Goal: Transaction & Acquisition: Purchase product/service

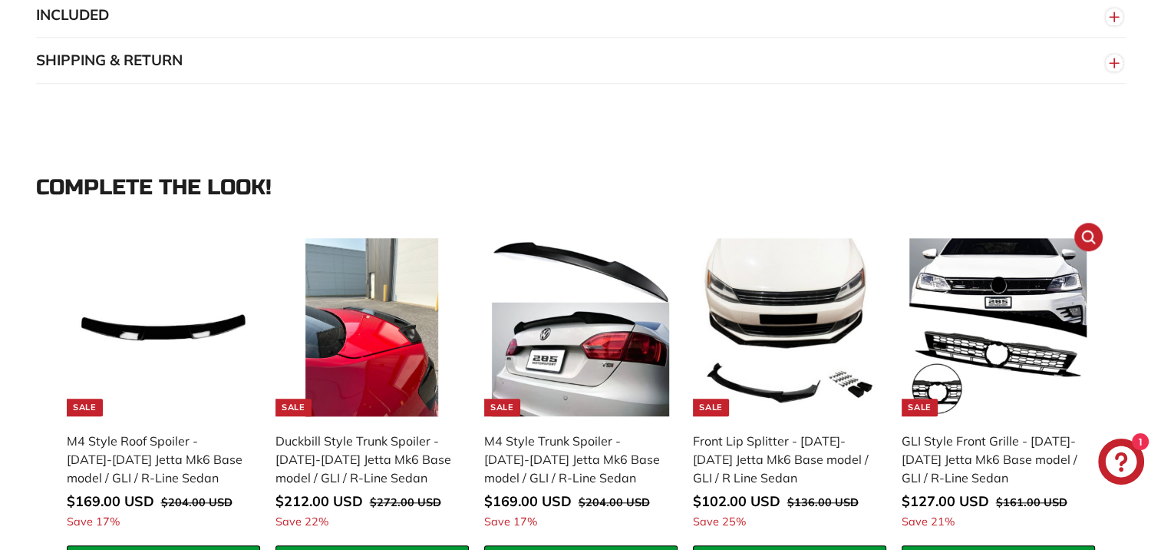
scroll to position [998, 0]
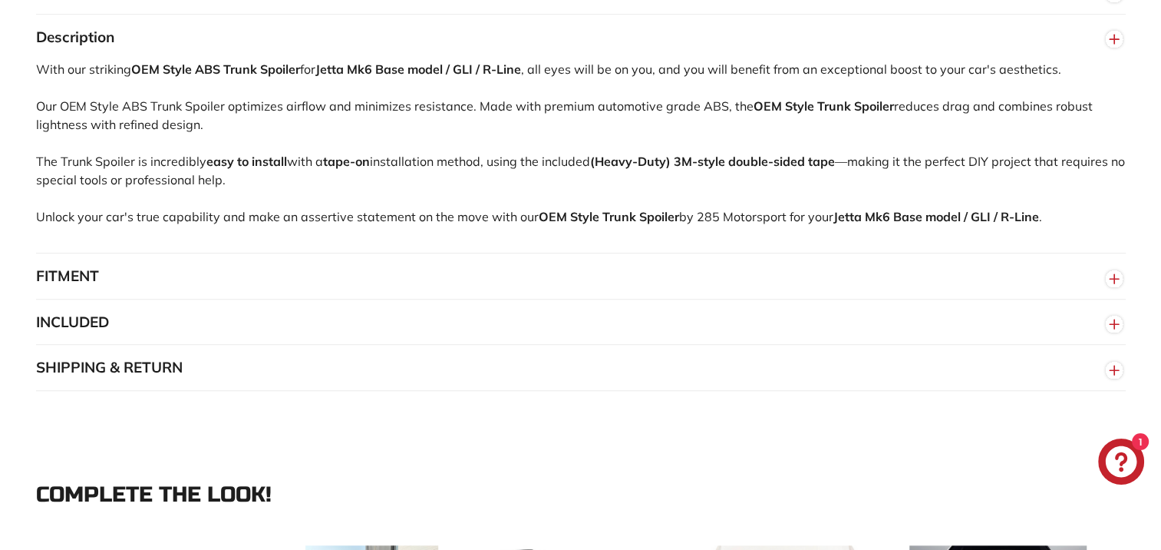
click at [148, 376] on button "SHIPPING & RETURN" at bounding box center [581, 368] width 1090 height 46
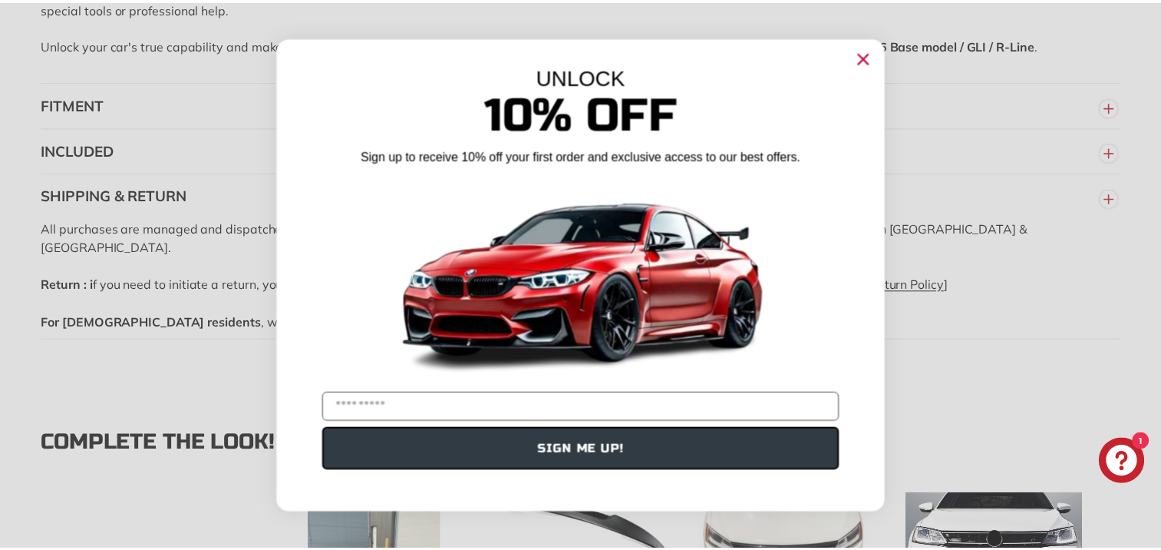
scroll to position [1305, 0]
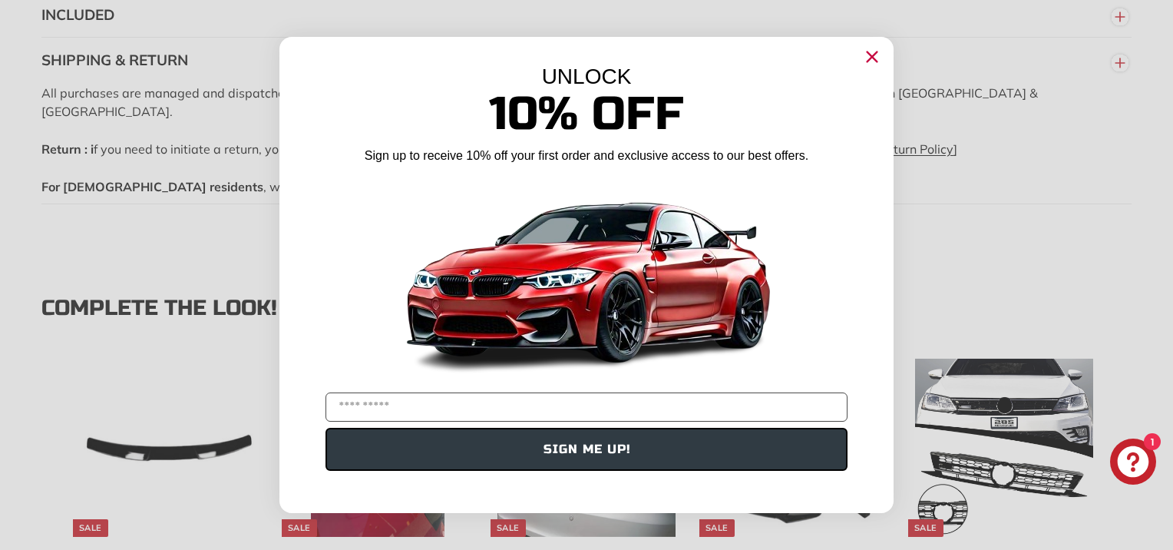
click at [872, 58] on circle "Close dialog" at bounding box center [871, 56] width 23 height 23
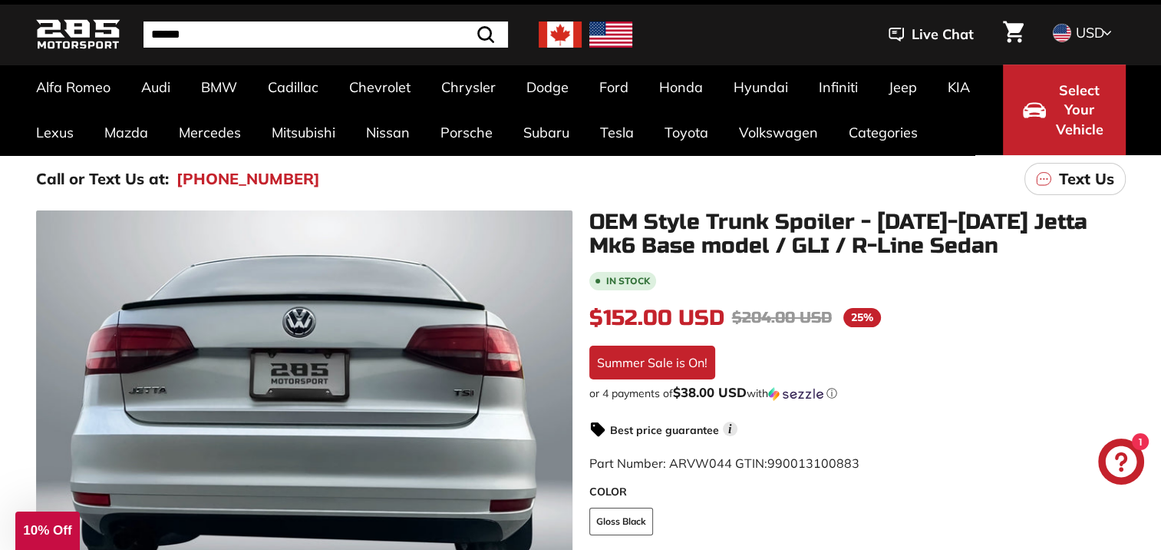
scroll to position [230, 0]
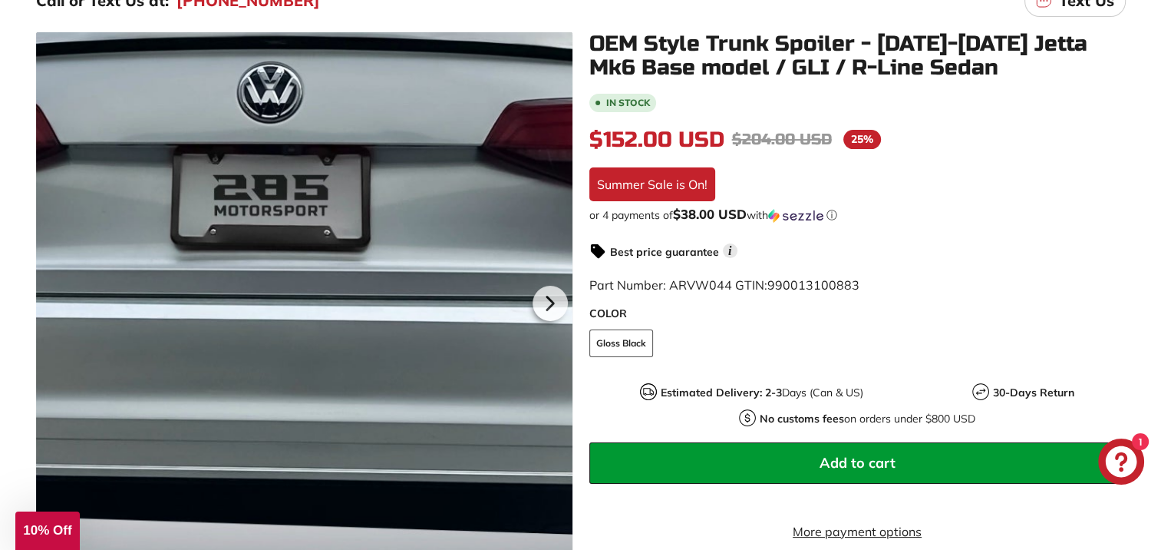
click at [328, 195] on div at bounding box center [304, 300] width 536 height 536
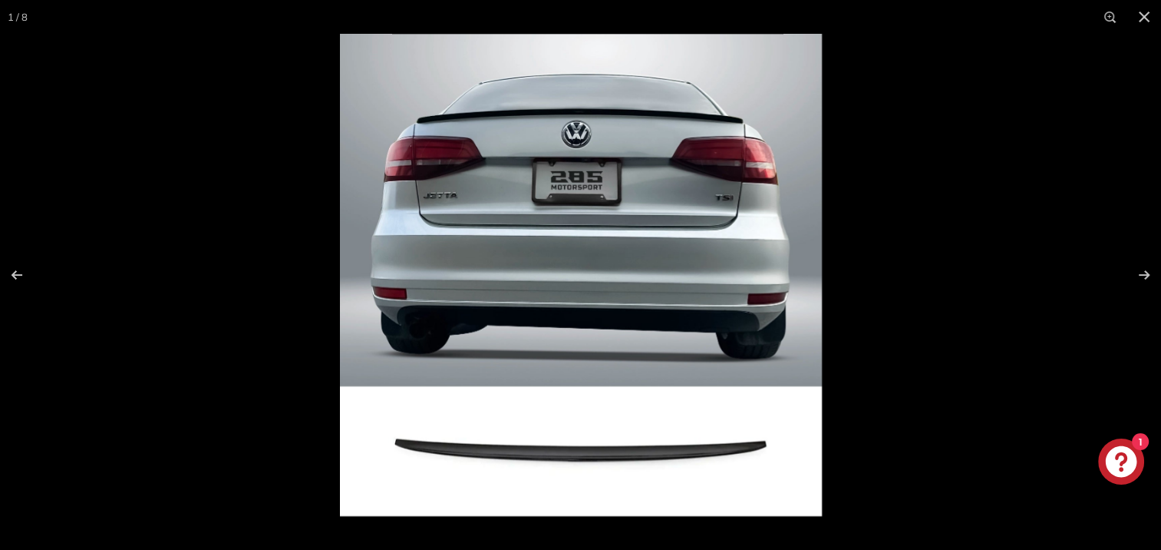
click at [748, 262] on img at bounding box center [581, 275] width 482 height 482
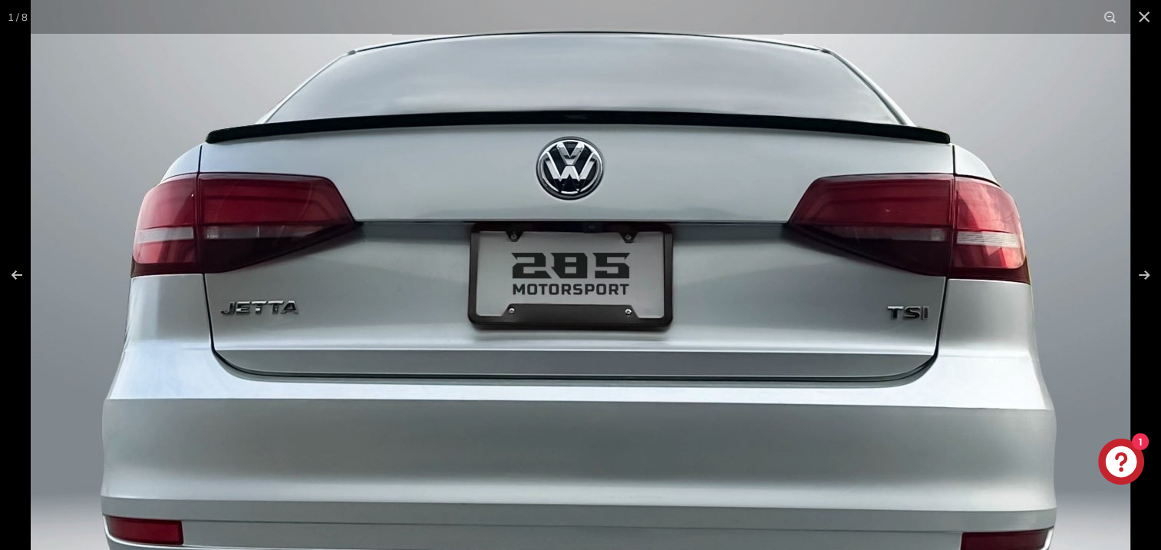
click at [718, 400] on img at bounding box center [581, 489] width 1100 height 1100
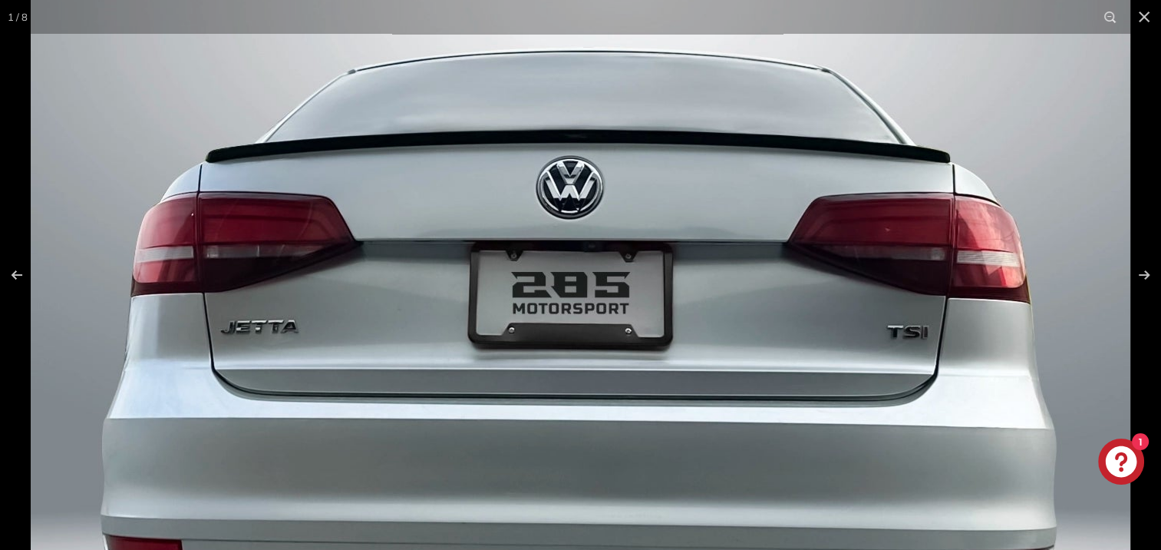
click at [589, 161] on img at bounding box center [581, 509] width 1100 height 1100
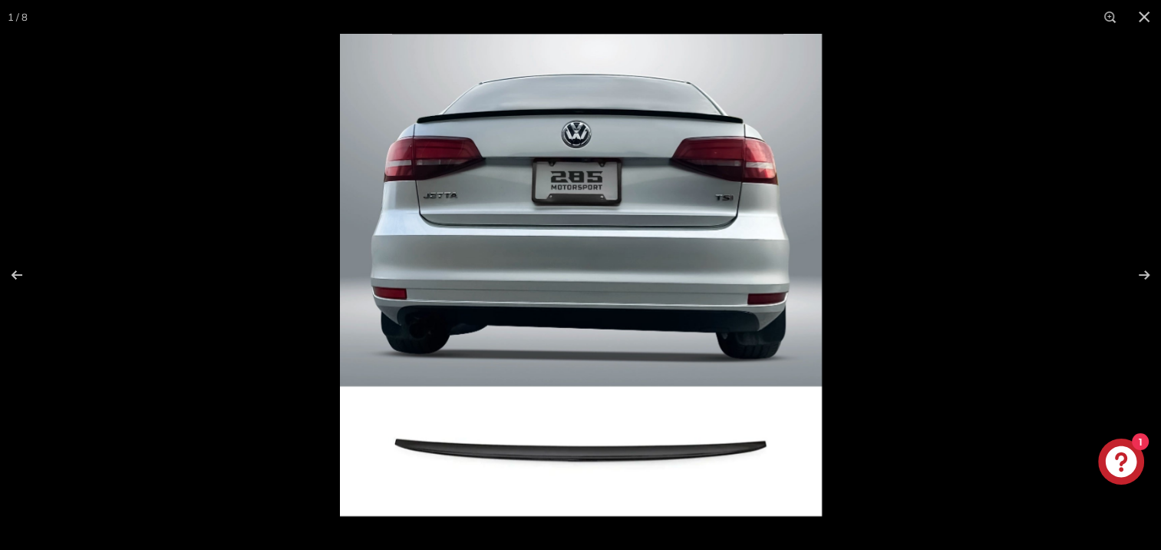
click at [589, 161] on img at bounding box center [581, 275] width 482 height 482
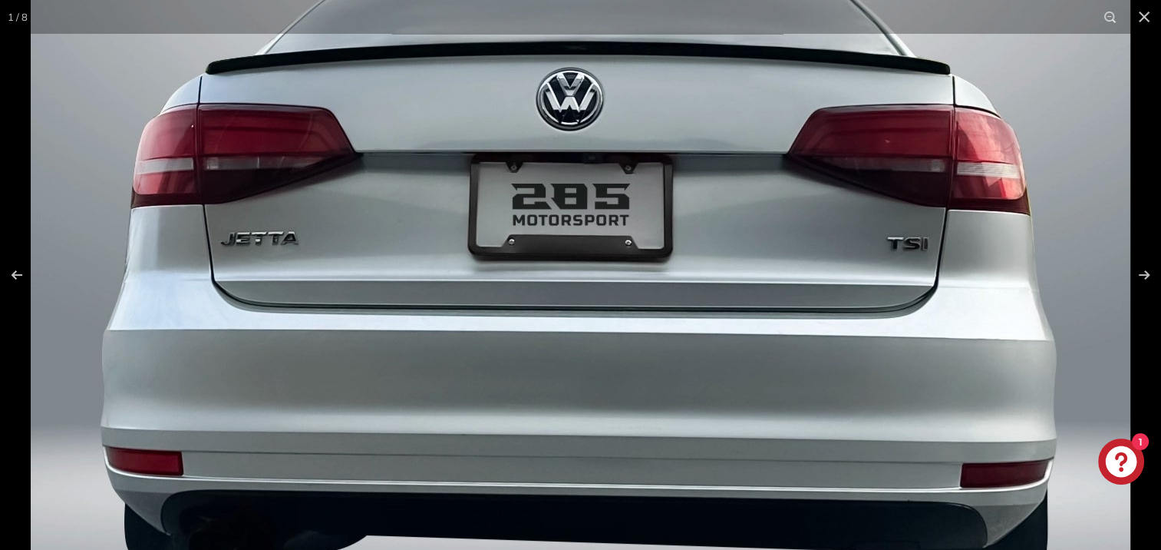
click at [589, 161] on img at bounding box center [581, 420] width 1100 height 1100
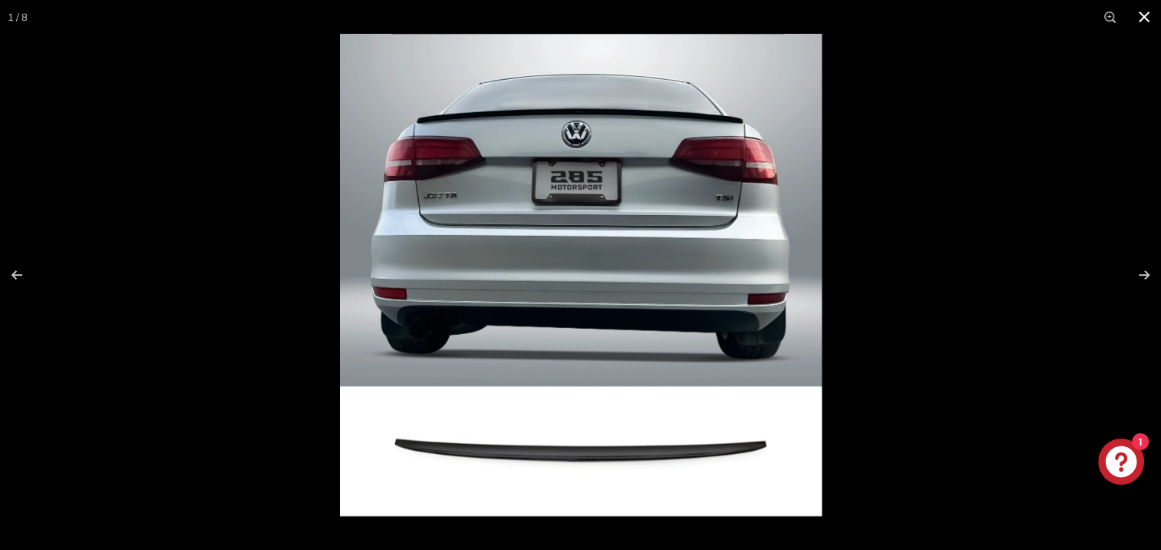
click at [1142, 19] on button at bounding box center [1144, 17] width 34 height 34
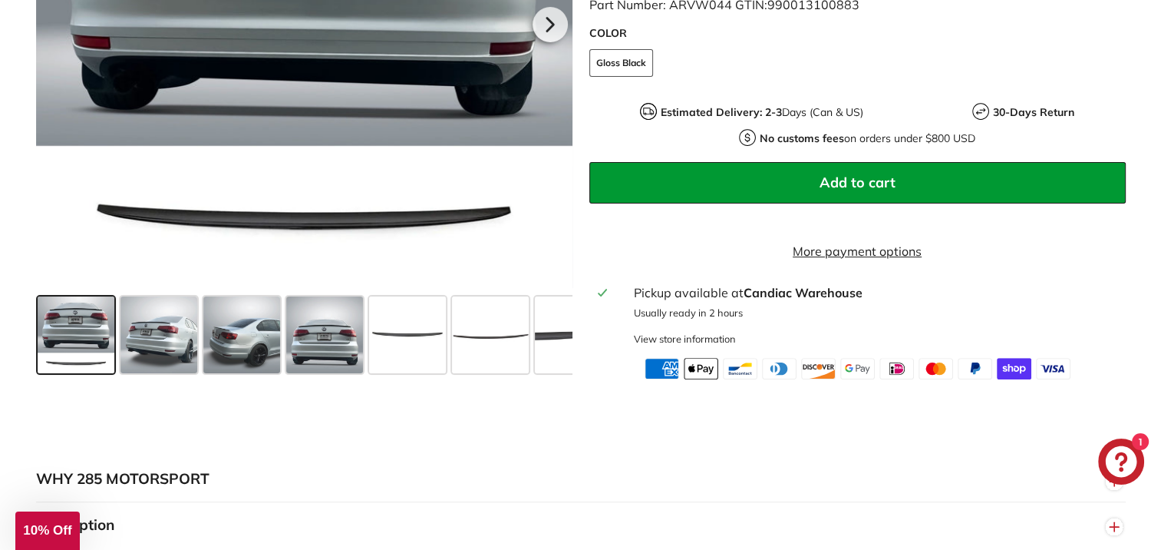
scroll to position [537, 0]
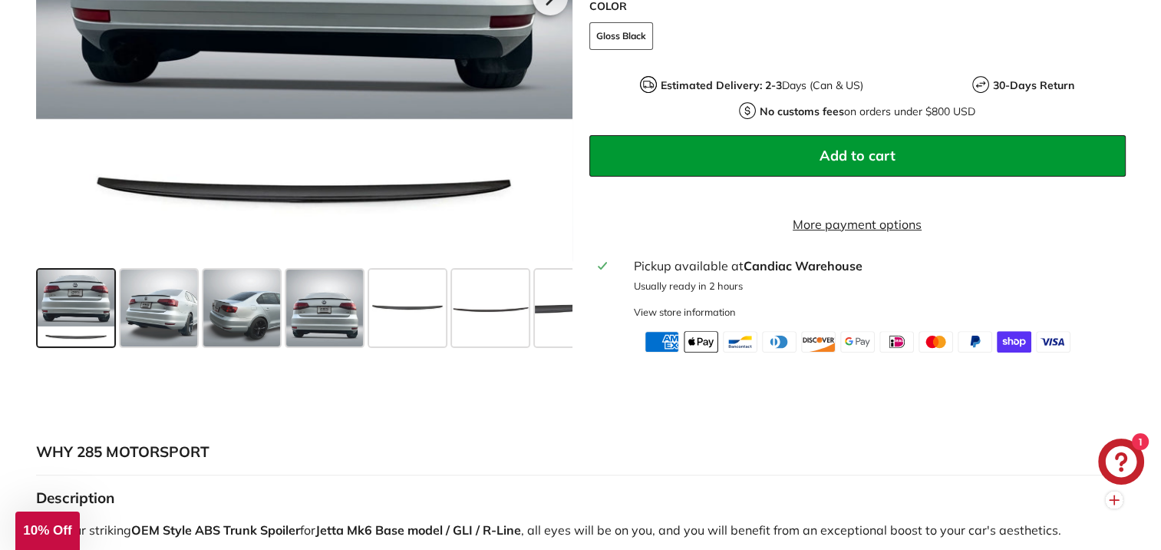
click at [78, 322] on span at bounding box center [76, 307] width 77 height 77
click at [172, 342] on span at bounding box center [158, 307] width 77 height 77
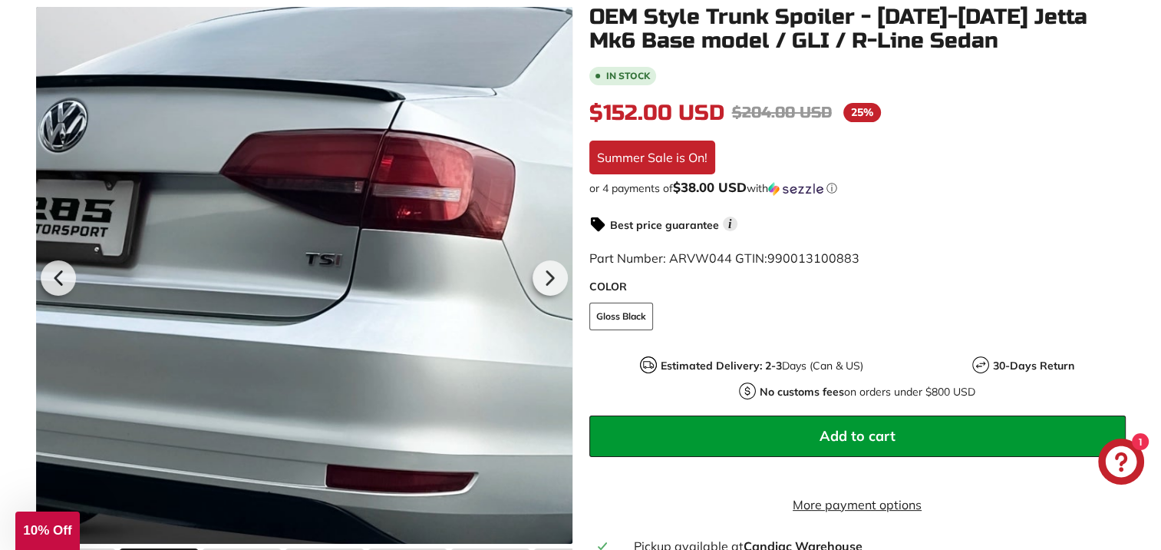
scroll to position [230, 0]
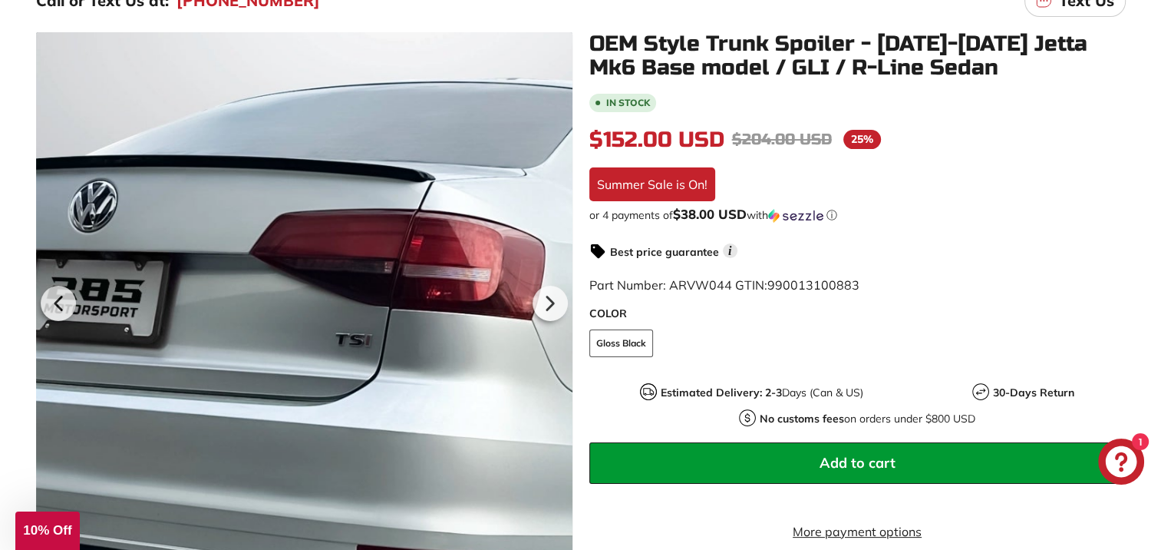
click at [333, 261] on div at bounding box center [304, 300] width 536 height 536
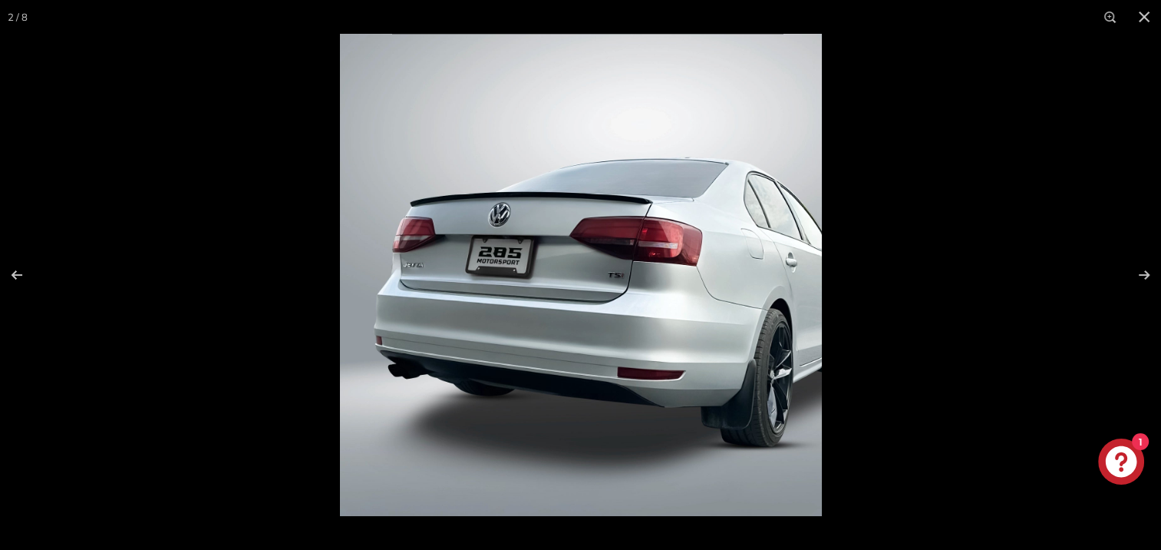
click at [787, 274] on img at bounding box center [581, 275] width 482 height 482
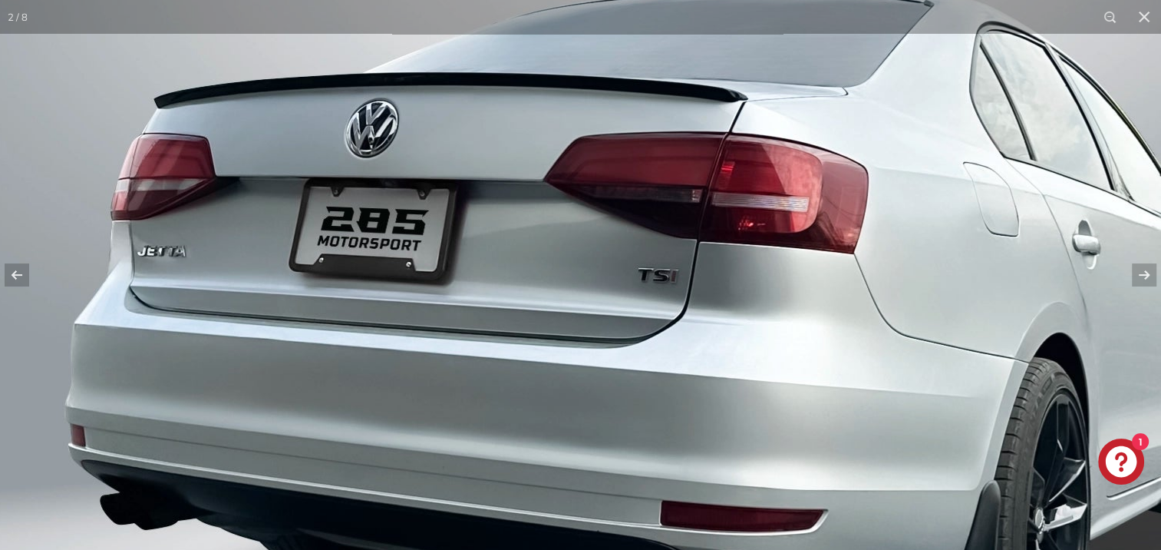
click at [787, 274] on img at bounding box center [571, 275] width 1179 height 1179
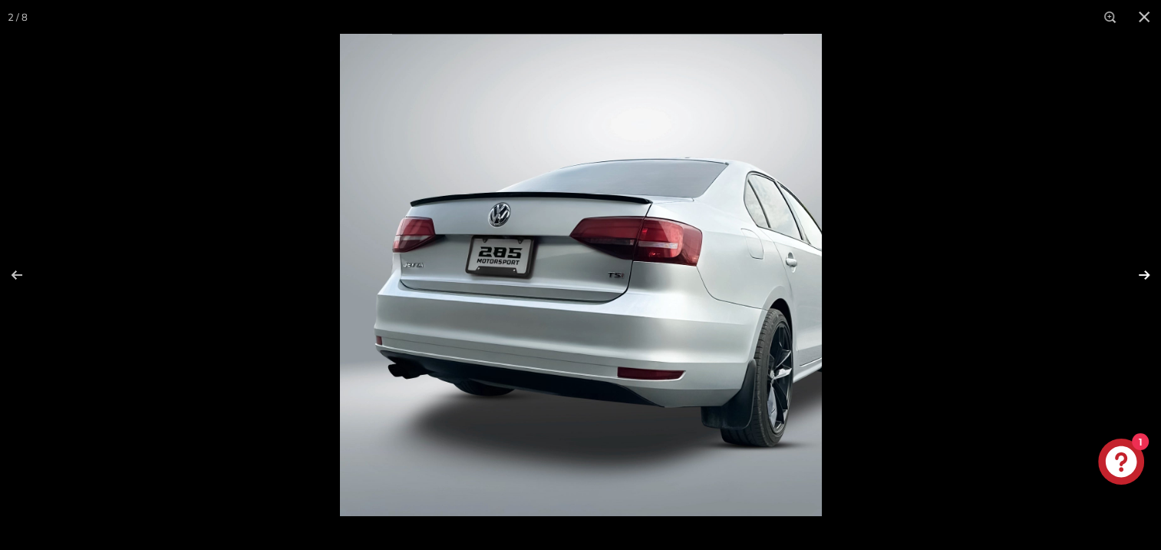
click at [1139, 269] on button at bounding box center [1134, 274] width 54 height 77
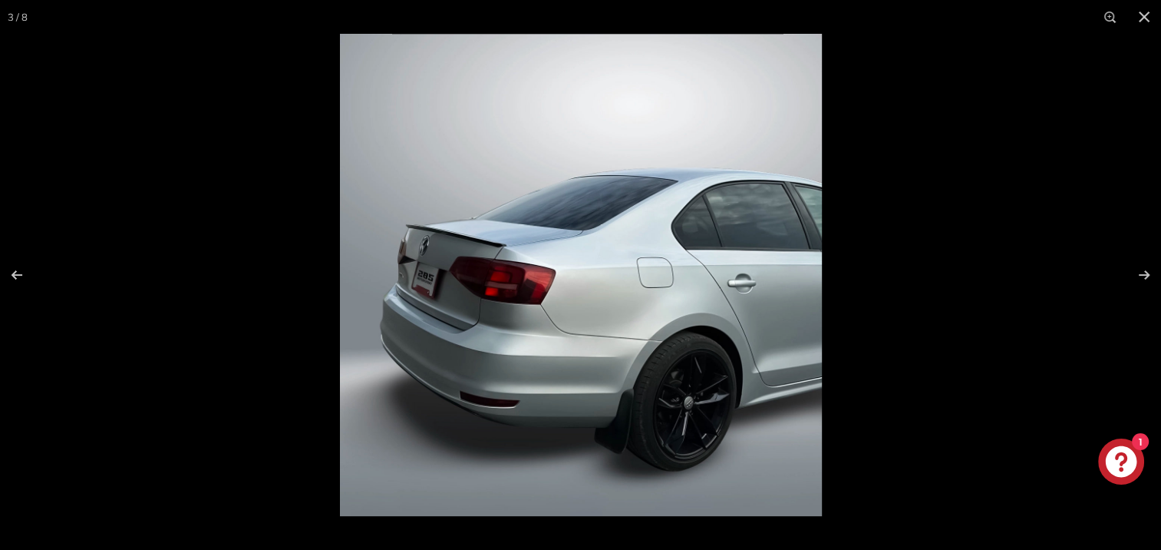
click at [519, 257] on img at bounding box center [581, 275] width 482 height 482
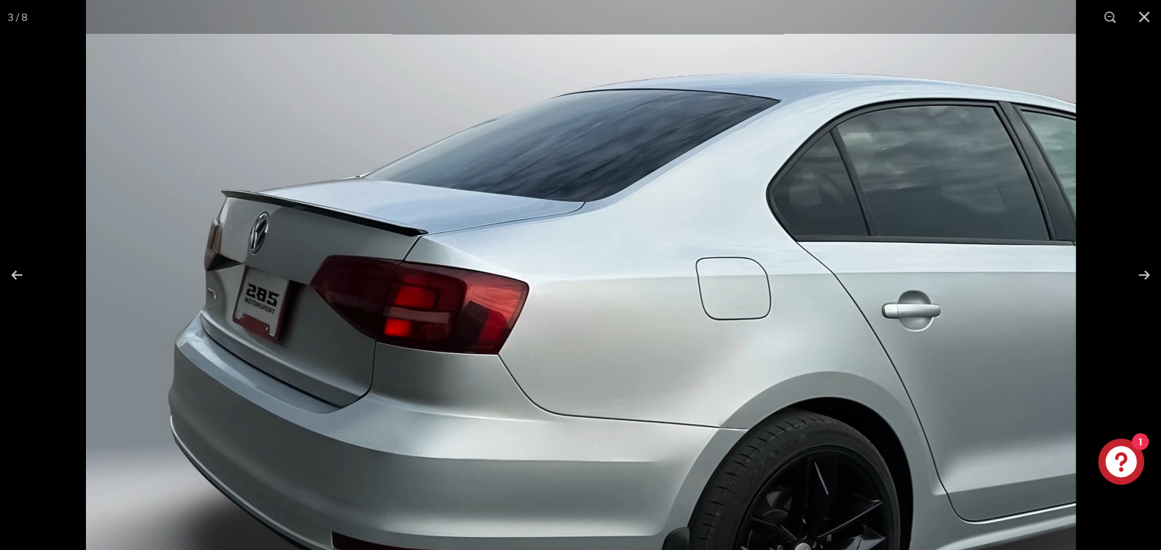
click at [491, 267] on img at bounding box center [581, 293] width 990 height 990
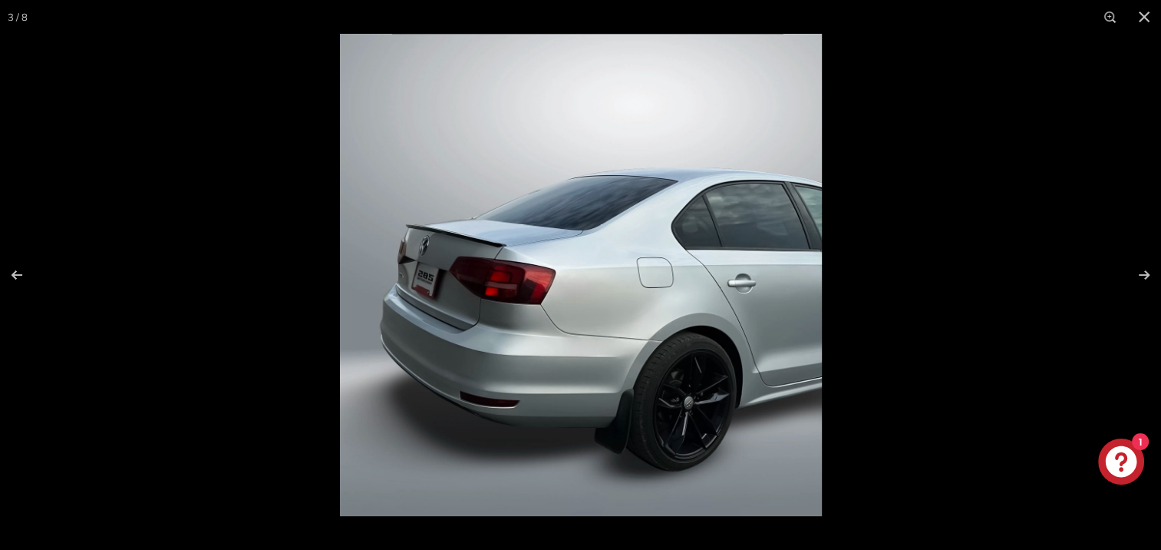
click at [485, 266] on img at bounding box center [581, 275] width 482 height 482
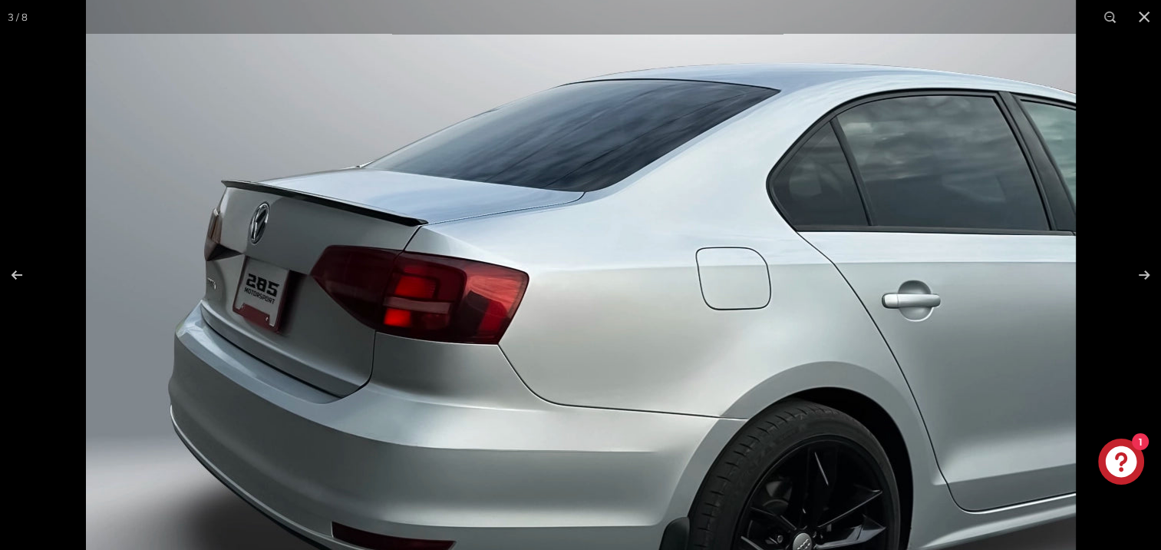
click at [499, 272] on img at bounding box center [581, 283] width 990 height 990
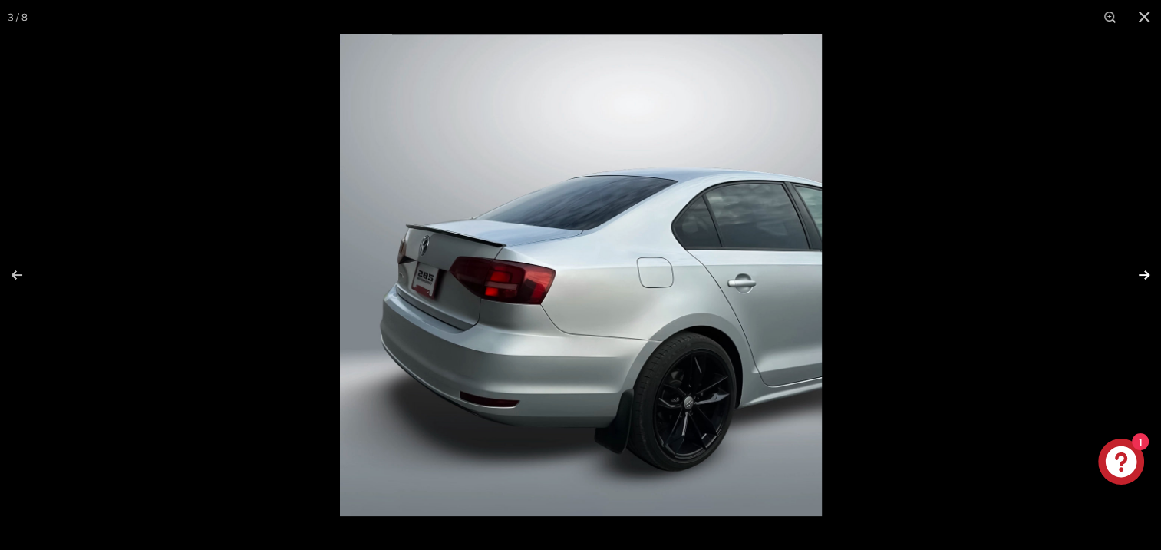
click at [1140, 276] on button at bounding box center [1134, 274] width 54 height 77
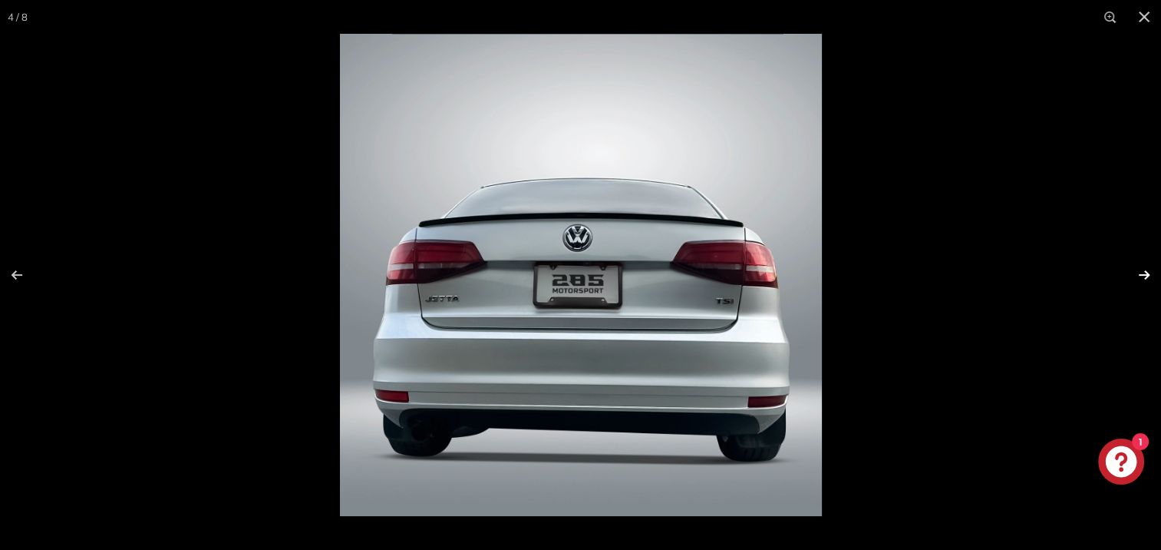
click at [1140, 276] on button at bounding box center [1134, 274] width 54 height 77
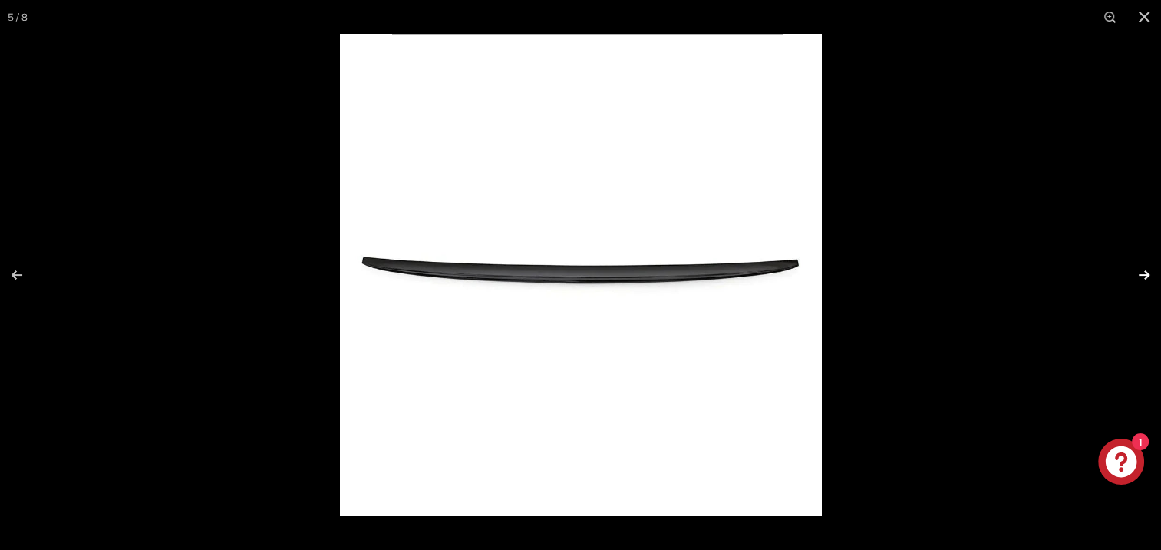
click at [1140, 276] on button at bounding box center [1134, 274] width 54 height 77
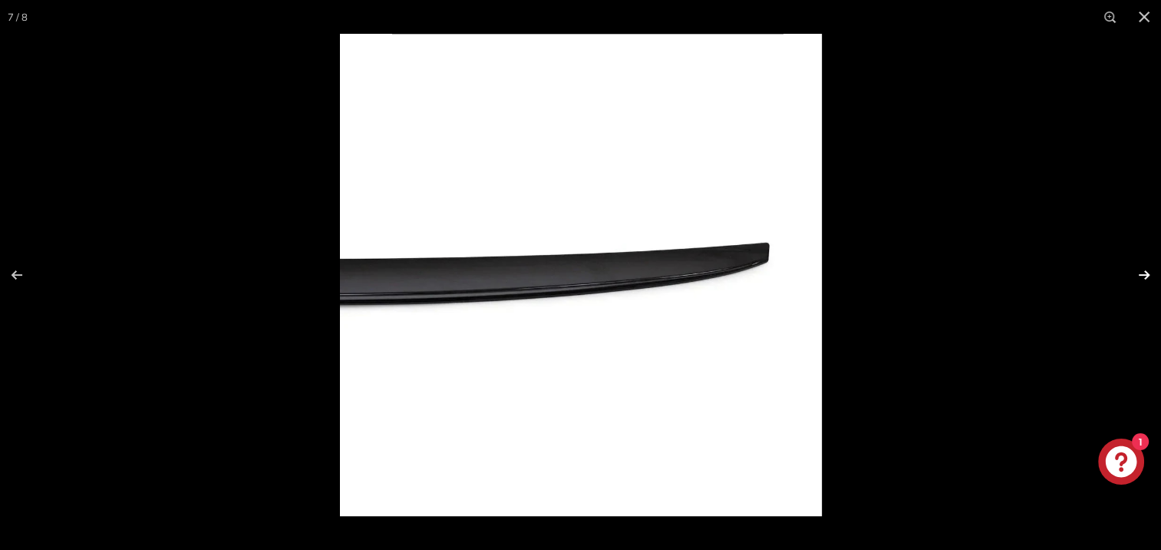
scroll to position [0, 125]
click at [1140, 276] on button at bounding box center [1134, 274] width 54 height 77
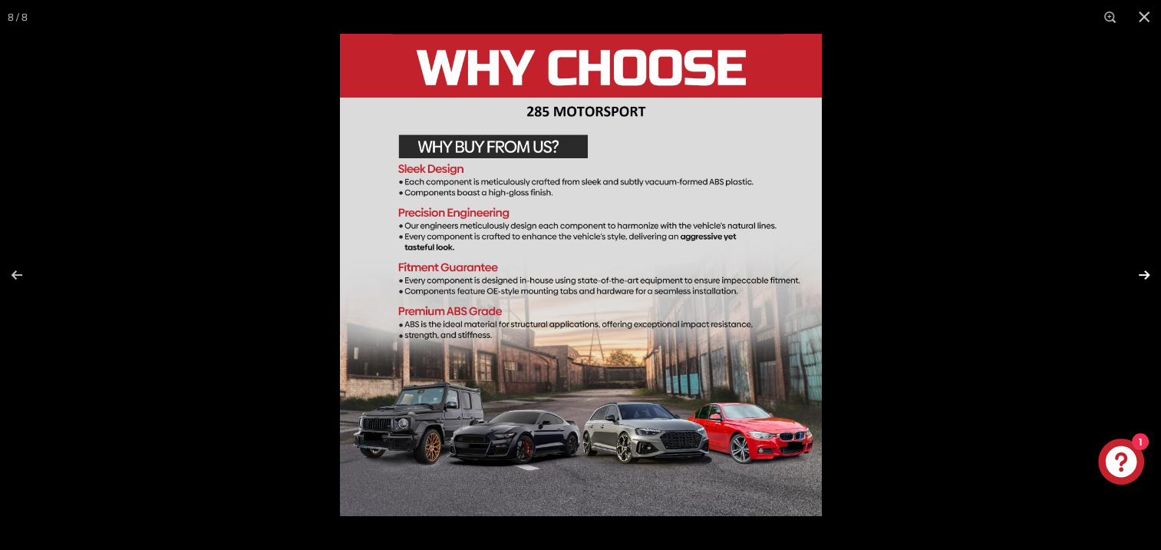
click at [1144, 279] on button at bounding box center [1134, 274] width 54 height 77
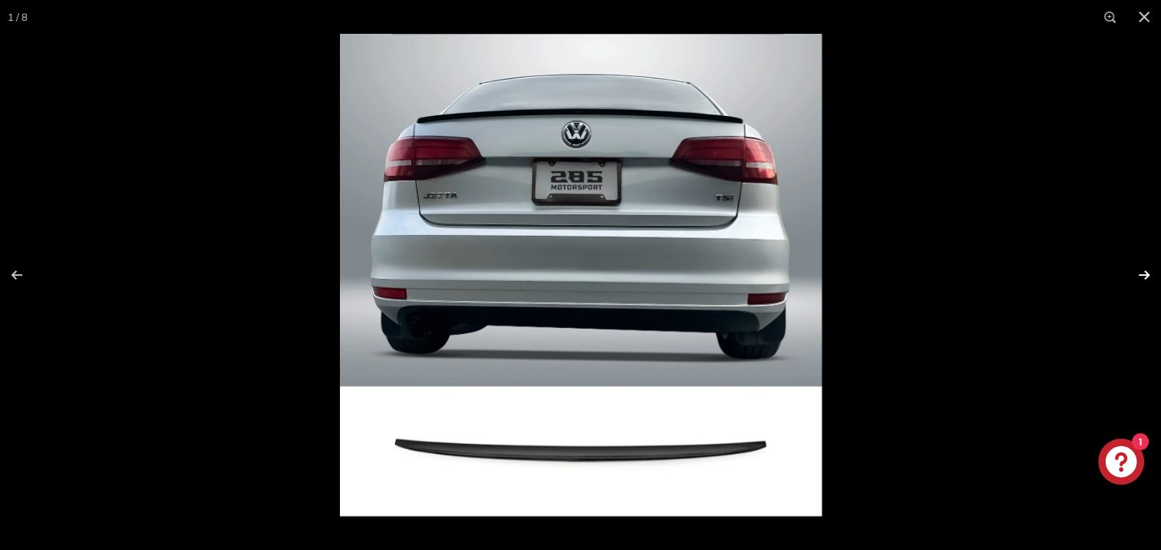
scroll to position [0, 0]
click at [1144, 279] on button at bounding box center [1134, 274] width 54 height 77
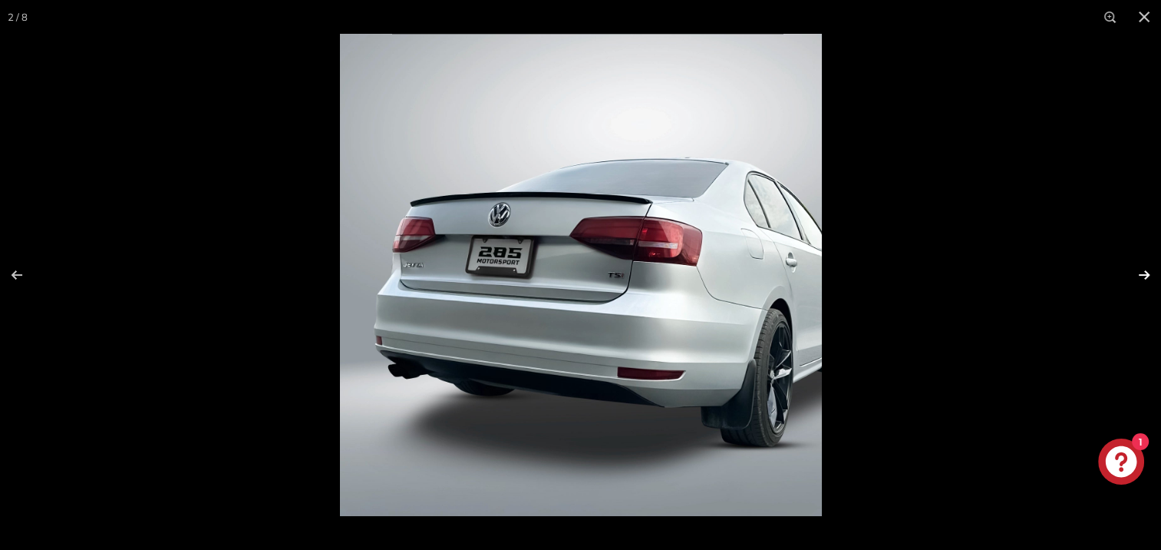
click at [1144, 279] on button at bounding box center [1134, 274] width 54 height 77
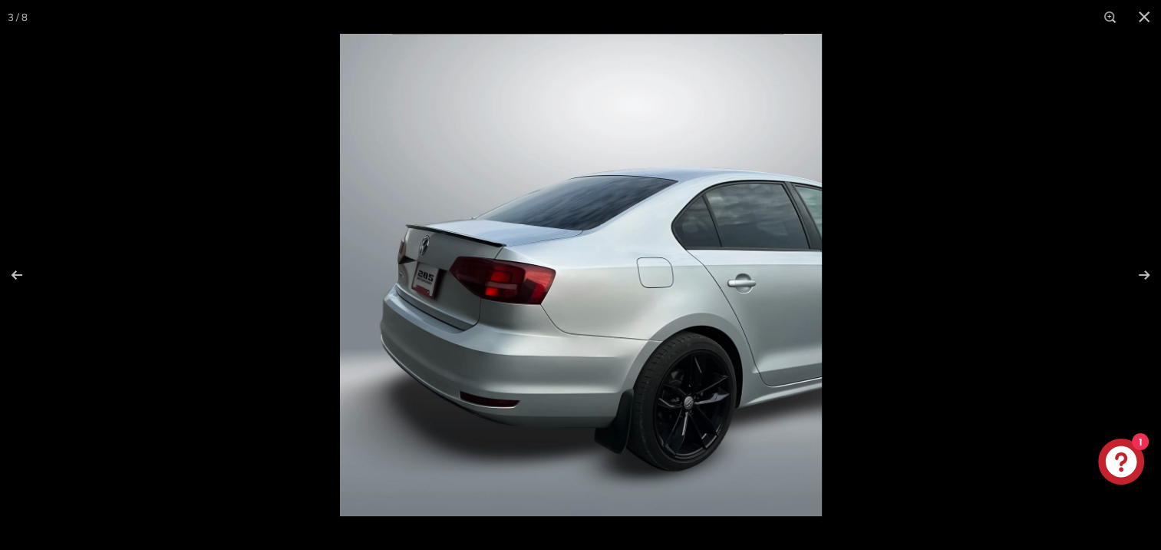
click at [487, 234] on img at bounding box center [581, 275] width 482 height 482
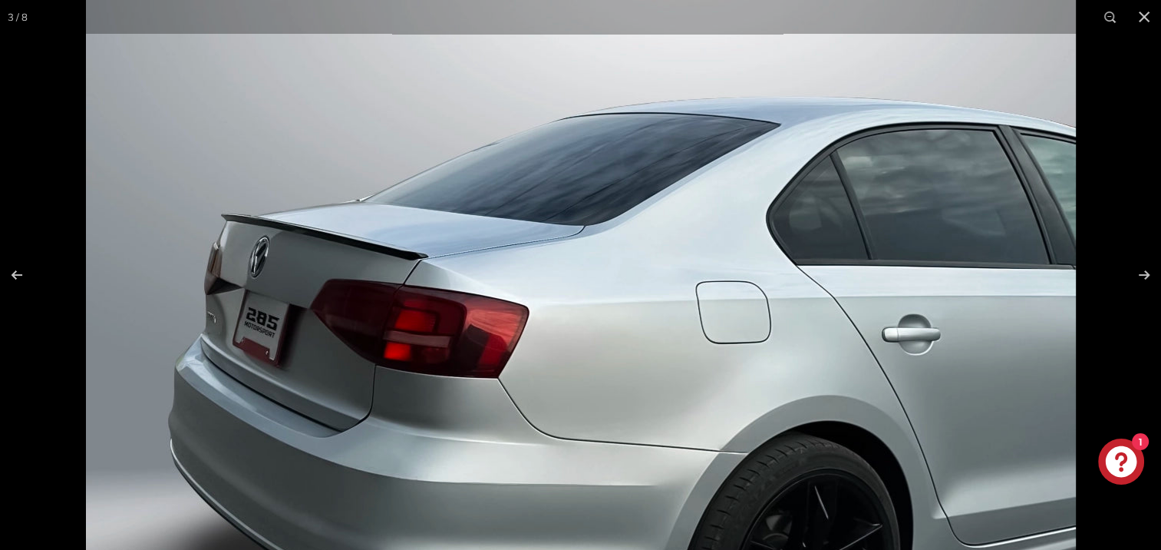
click at [487, 234] on img at bounding box center [581, 317] width 990 height 990
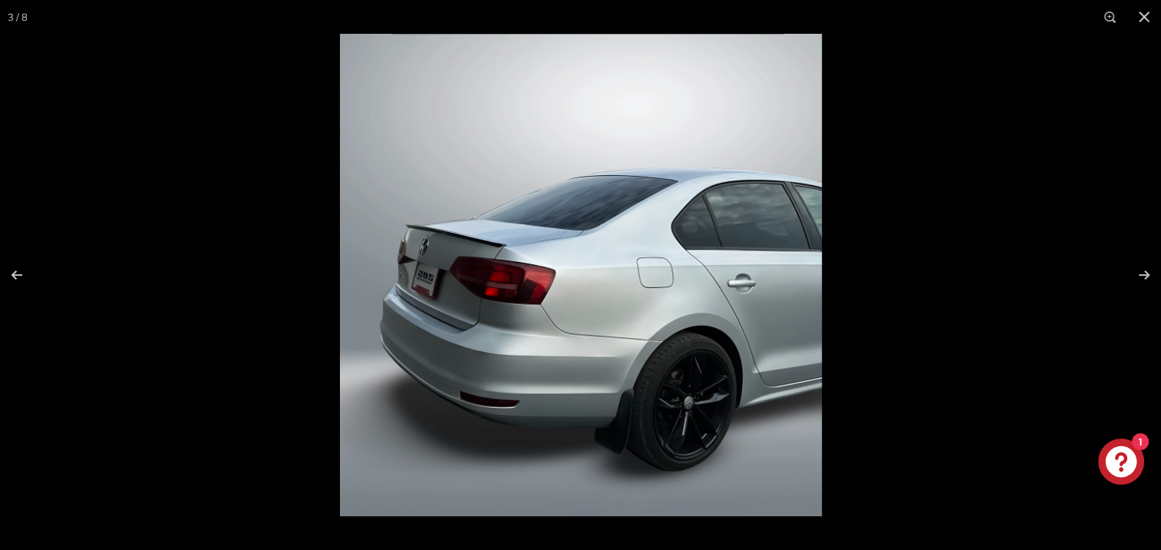
click at [487, 234] on img at bounding box center [581, 275] width 482 height 482
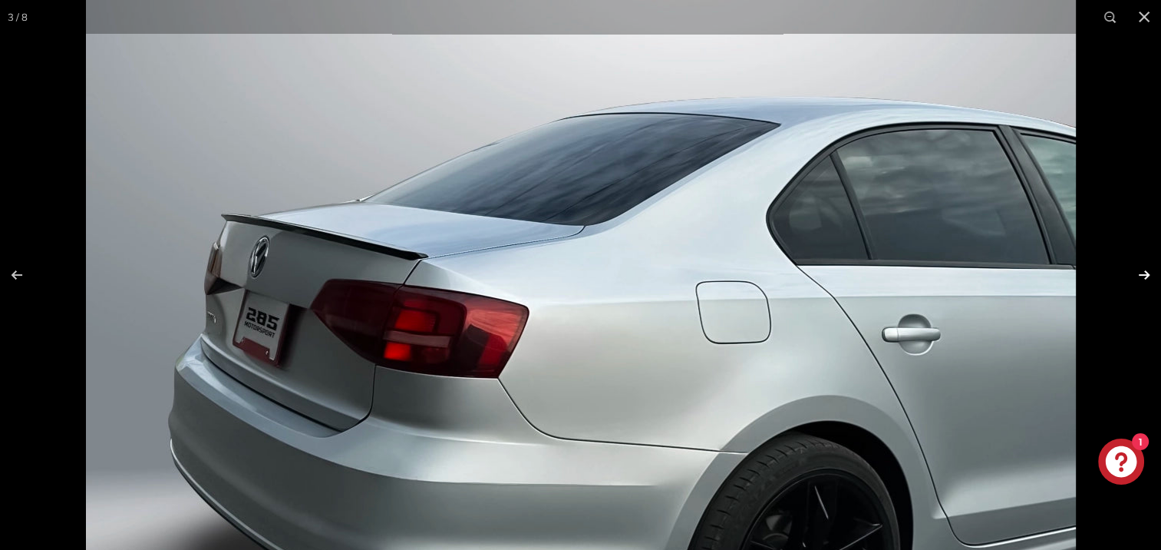
click at [1139, 270] on button at bounding box center [1134, 274] width 54 height 77
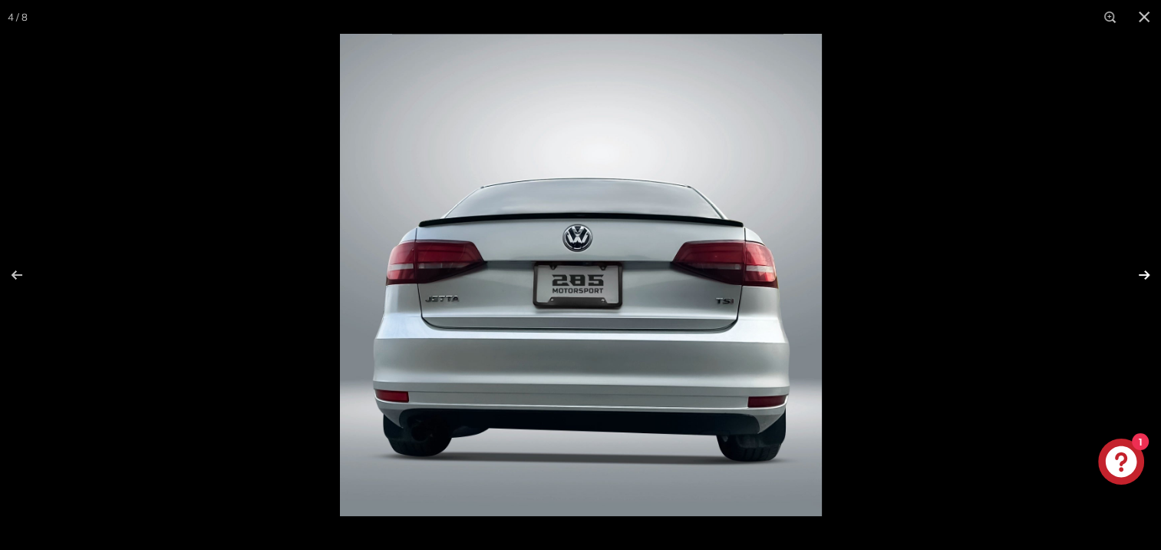
click at [1139, 270] on button at bounding box center [1134, 274] width 54 height 77
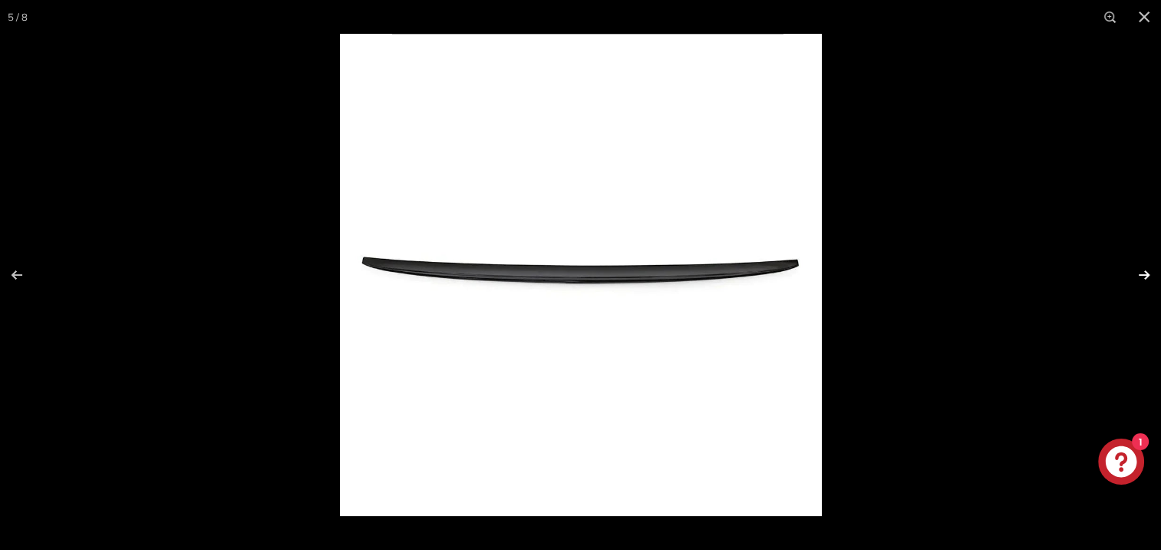
click at [1139, 270] on button at bounding box center [1134, 274] width 54 height 77
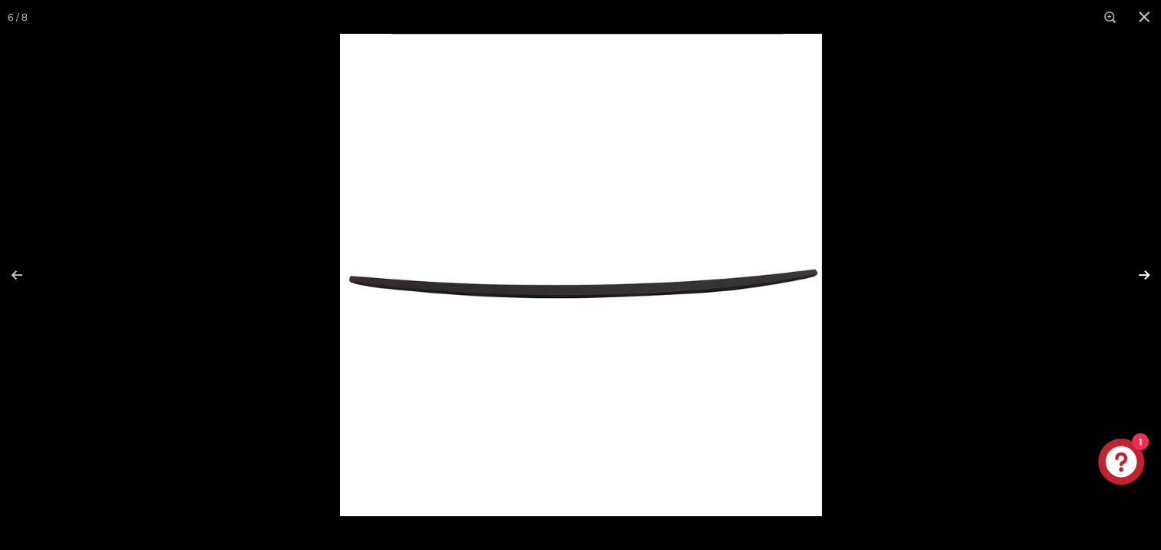
click at [1139, 270] on button at bounding box center [1134, 274] width 54 height 77
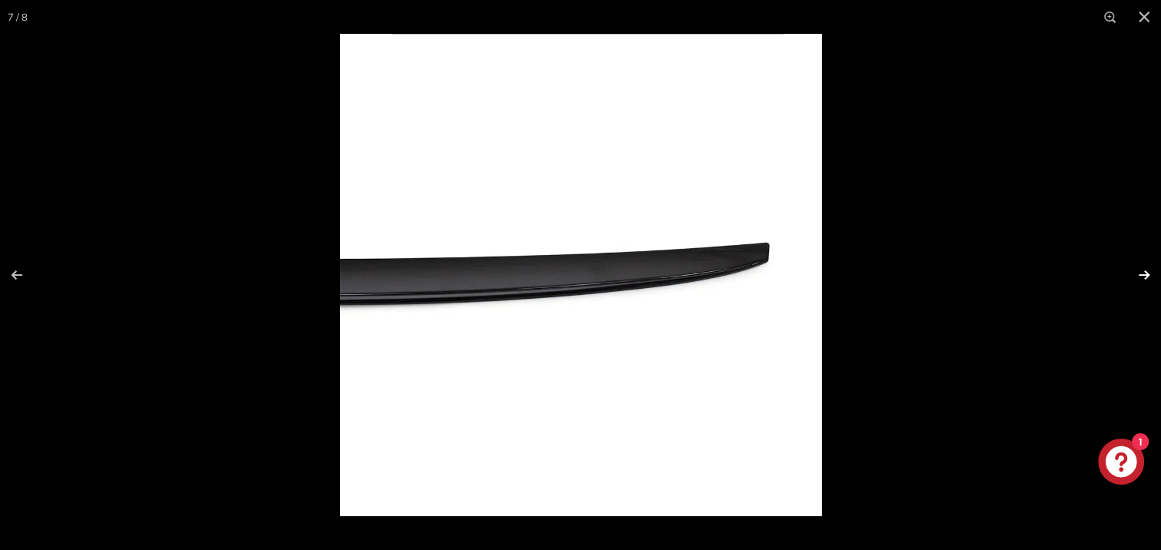
scroll to position [0, 125]
click at [1139, 270] on button at bounding box center [1134, 274] width 54 height 77
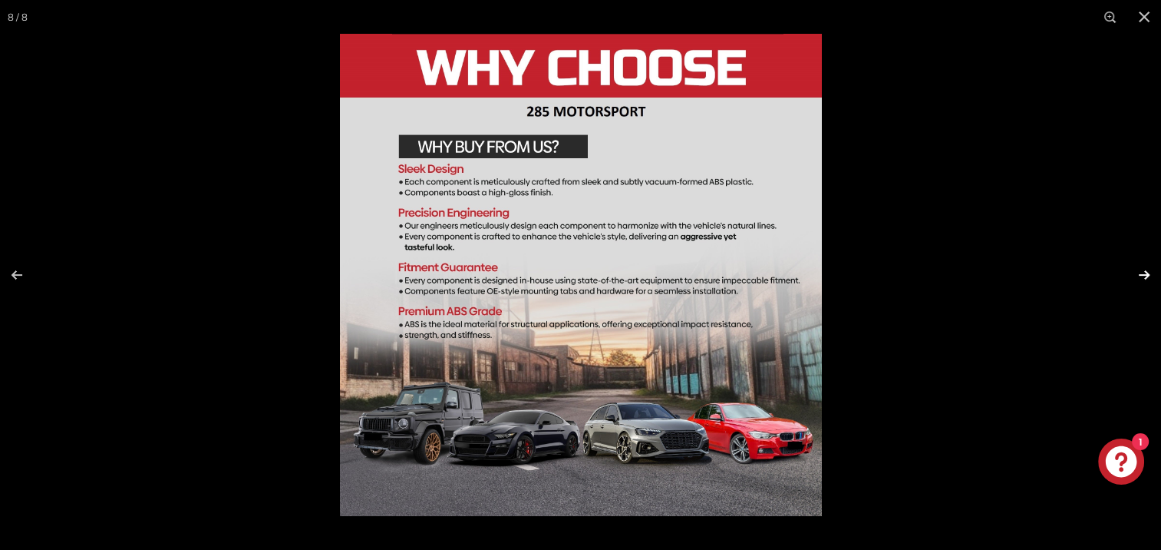
click at [1139, 270] on button at bounding box center [1134, 274] width 54 height 77
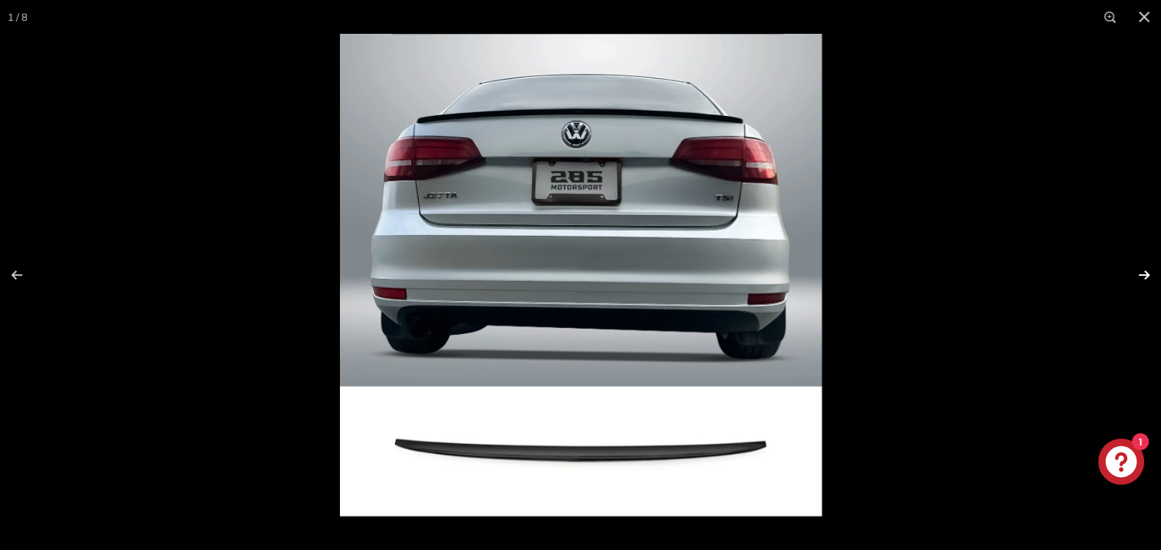
scroll to position [0, 0]
click at [1139, 270] on button at bounding box center [1134, 274] width 54 height 77
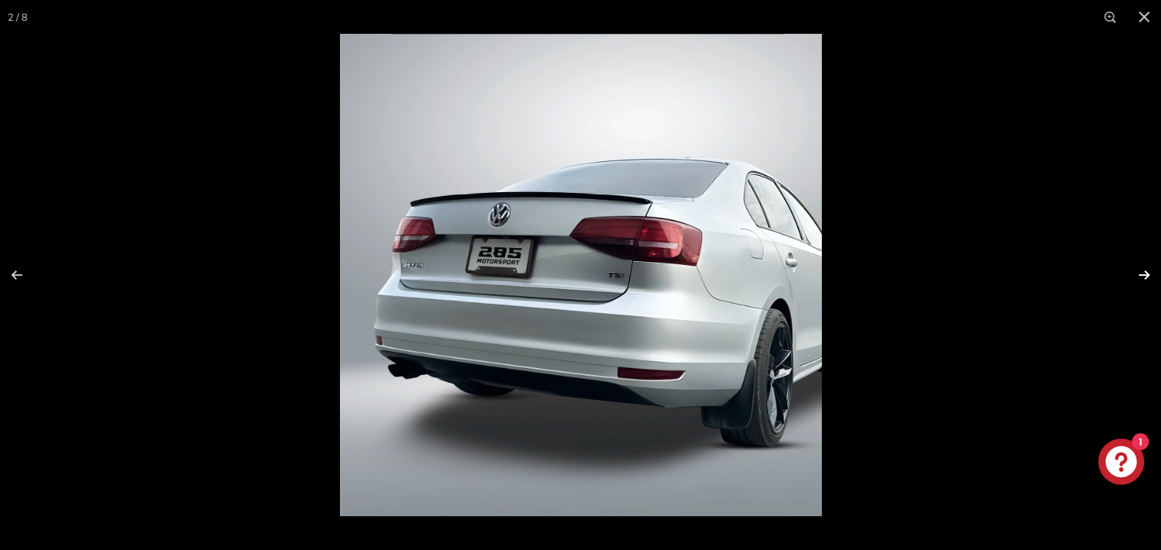
click at [1139, 270] on button at bounding box center [1134, 274] width 54 height 77
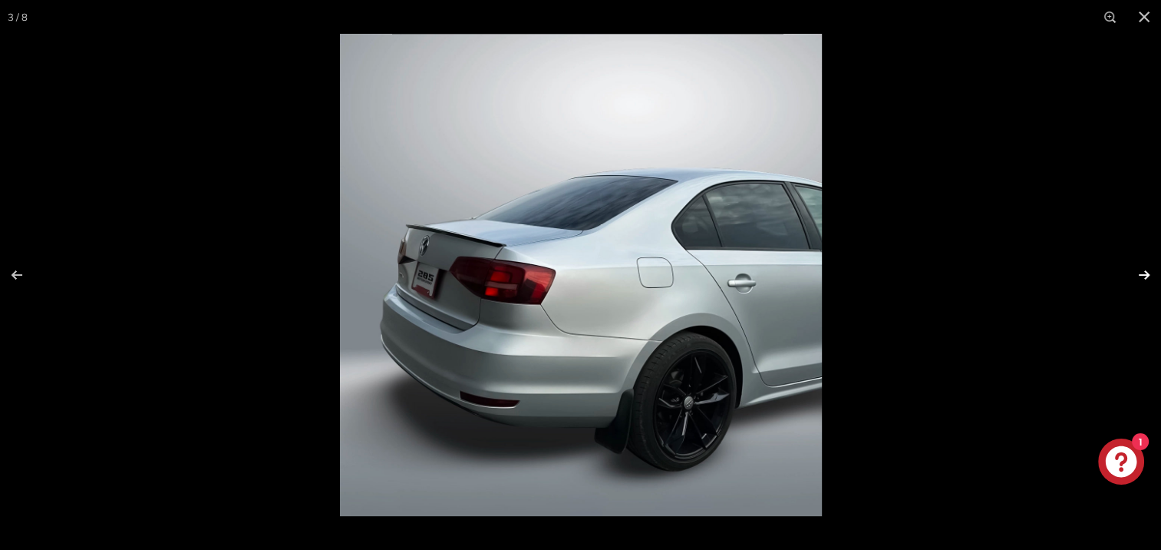
click at [1139, 270] on button at bounding box center [1134, 274] width 54 height 77
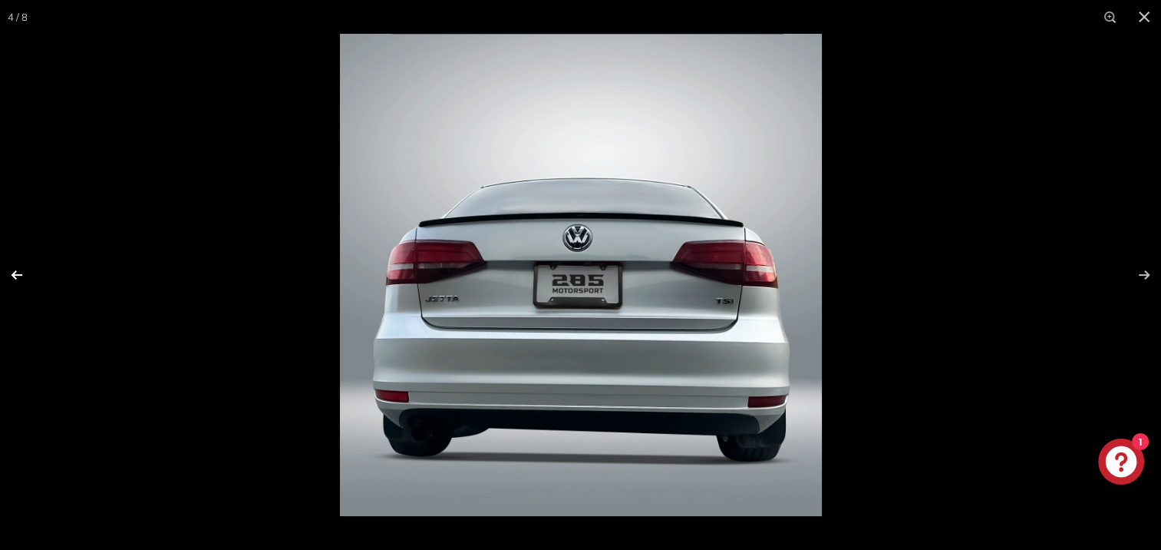
click at [22, 272] on button at bounding box center [27, 274] width 54 height 77
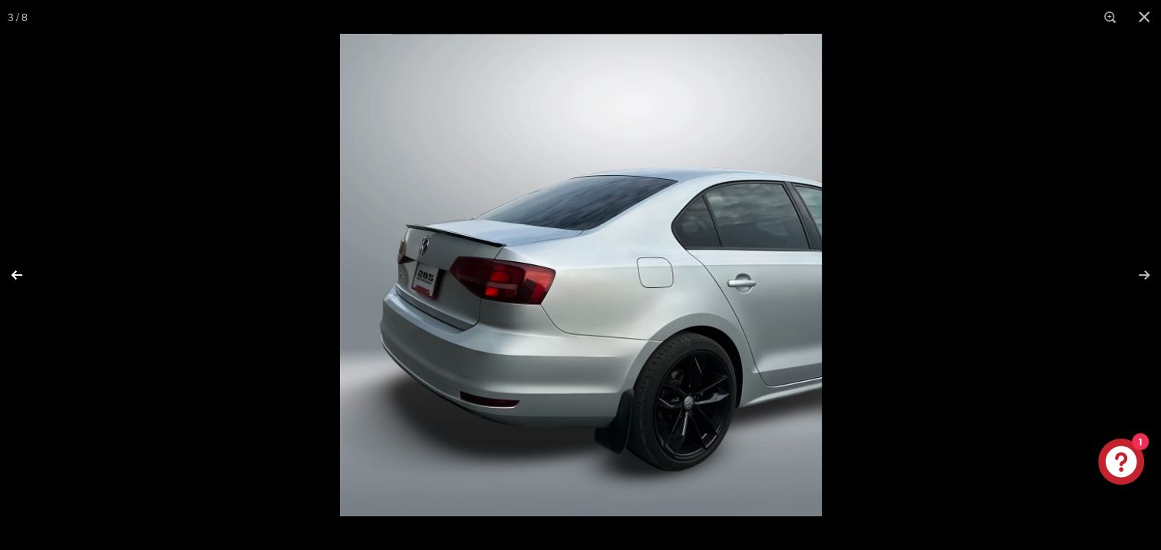
click at [22, 272] on button at bounding box center [27, 274] width 54 height 77
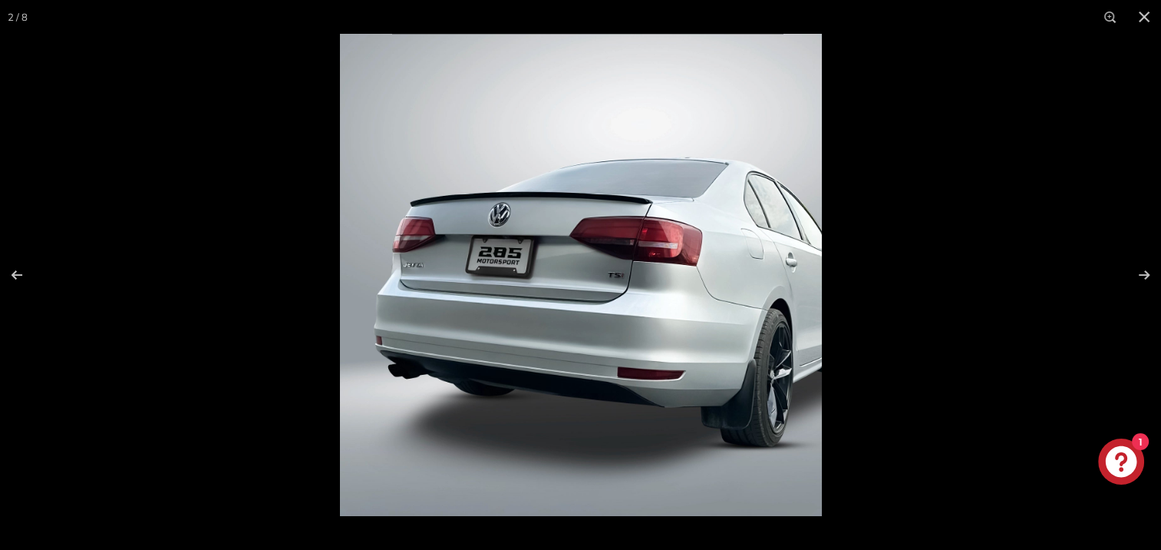
click at [619, 216] on img at bounding box center [581, 275] width 482 height 482
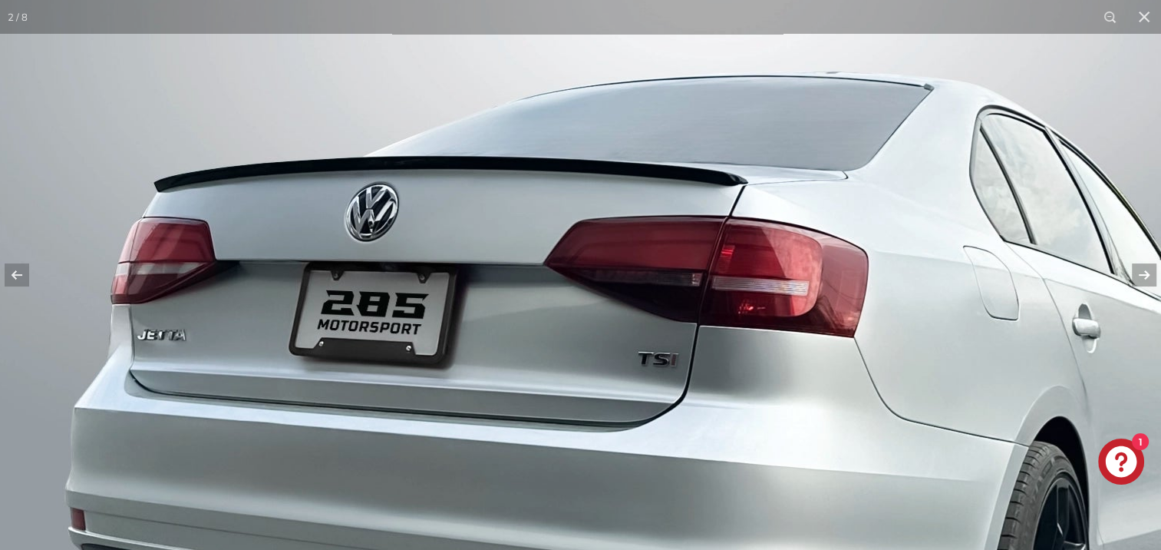
click at [1147, 274] on button at bounding box center [1134, 274] width 54 height 77
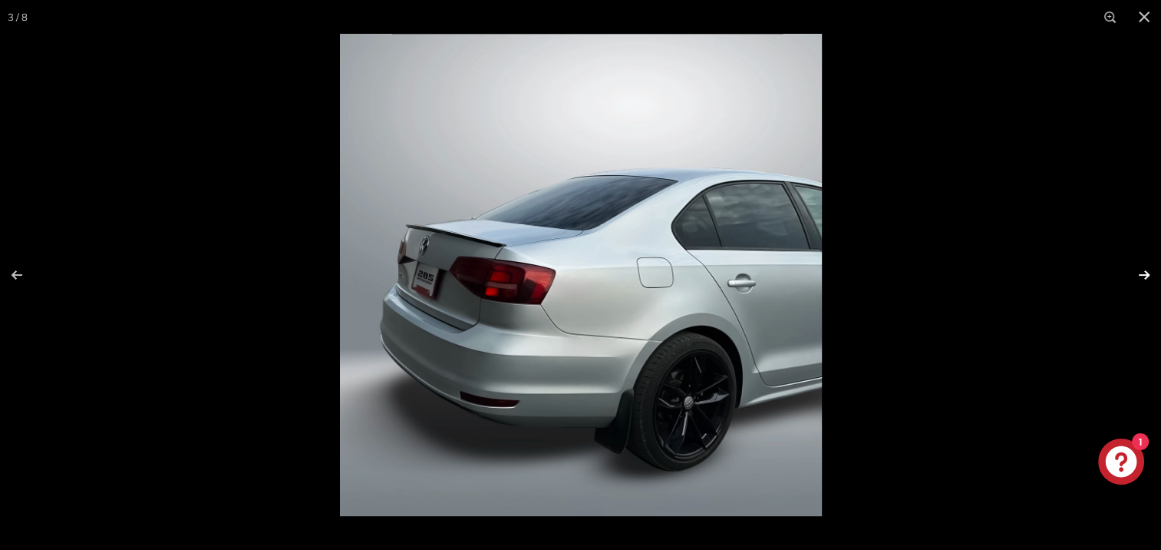
click at [1147, 274] on button at bounding box center [1134, 274] width 54 height 77
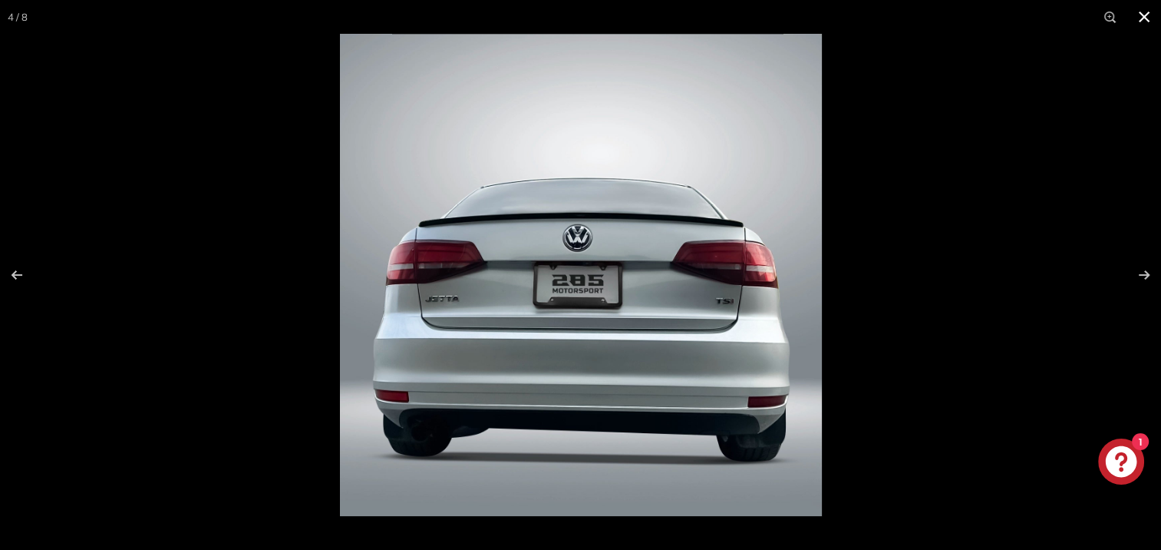
click at [1140, 18] on button at bounding box center [1144, 17] width 34 height 34
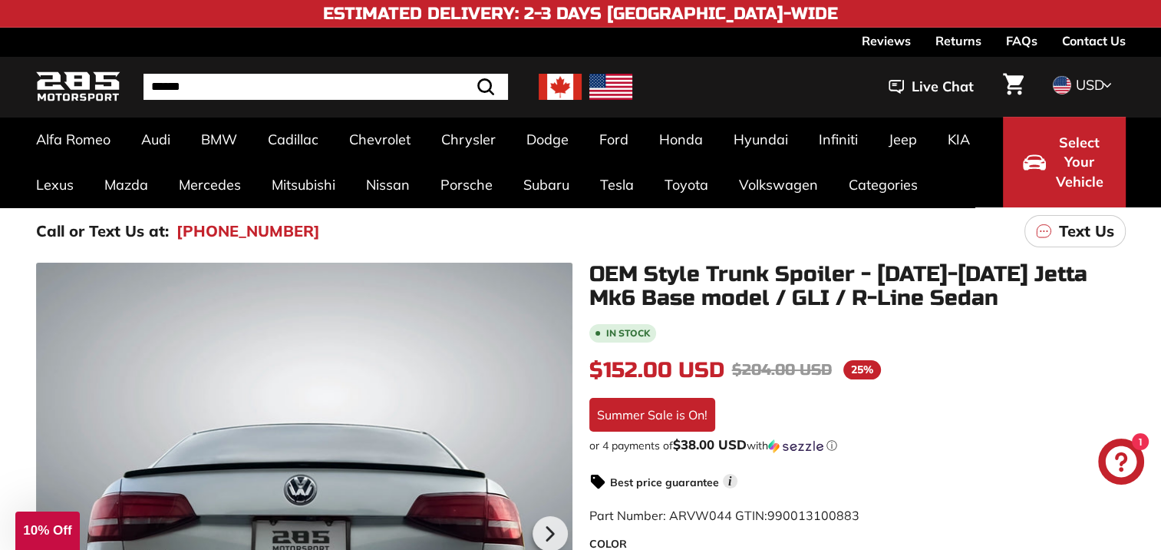
click at [1081, 157] on span "Select Your Vehicle" at bounding box center [1080, 162] width 52 height 59
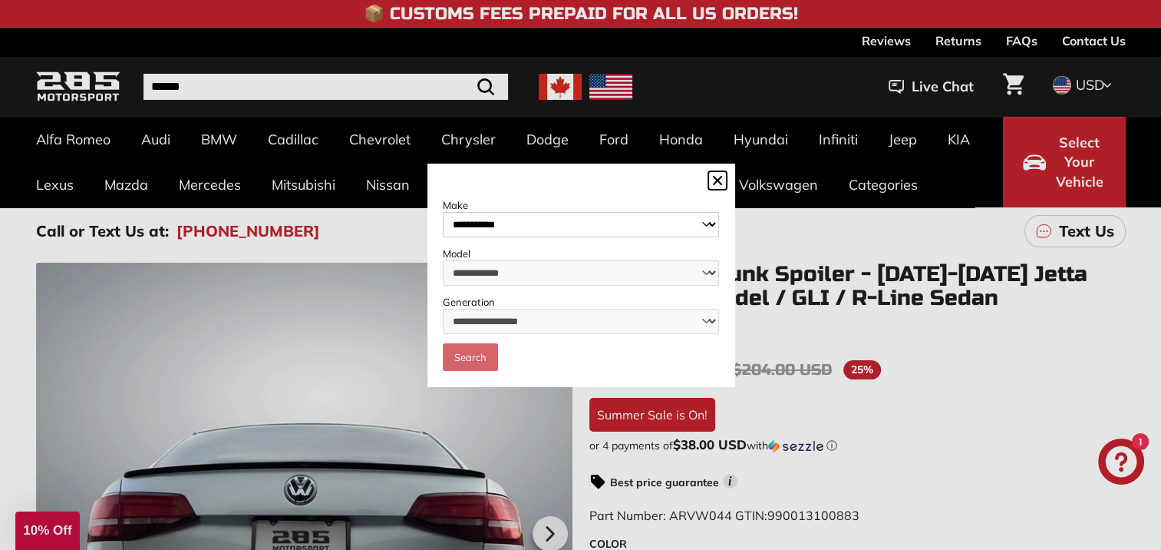
click at [622, 224] on select "**********" at bounding box center [581, 224] width 276 height 25
select select "**********"
click at [443, 212] on select "**********" at bounding box center [581, 224] width 276 height 25
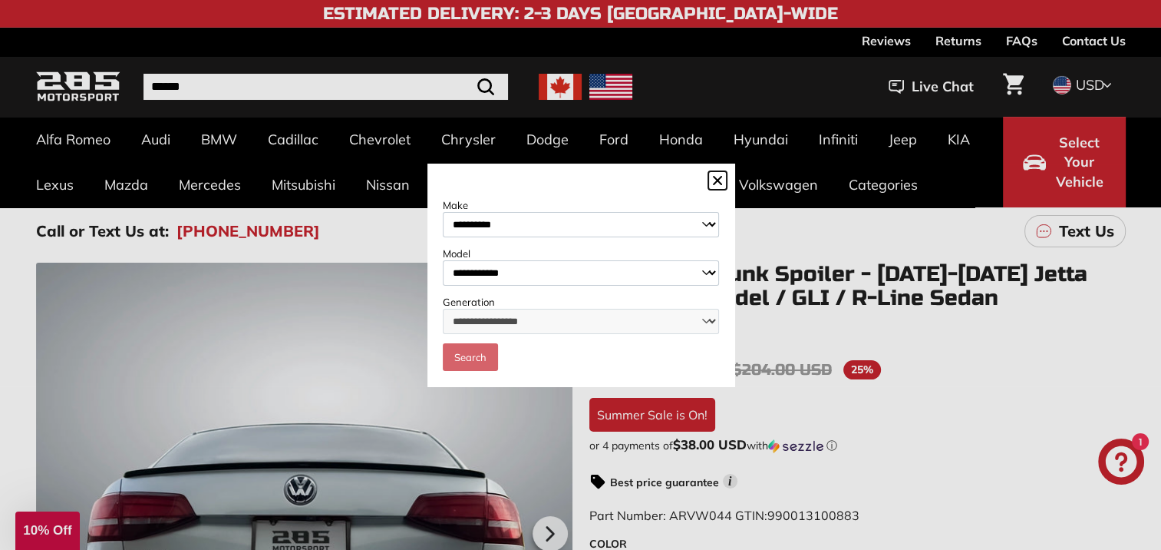
click at [542, 277] on select "**********" at bounding box center [581, 272] width 276 height 25
select select "*****"
click at [443, 260] on select "**********" at bounding box center [581, 272] width 276 height 25
click at [501, 324] on select "**********" at bounding box center [581, 321] width 276 height 25
select select "**********"
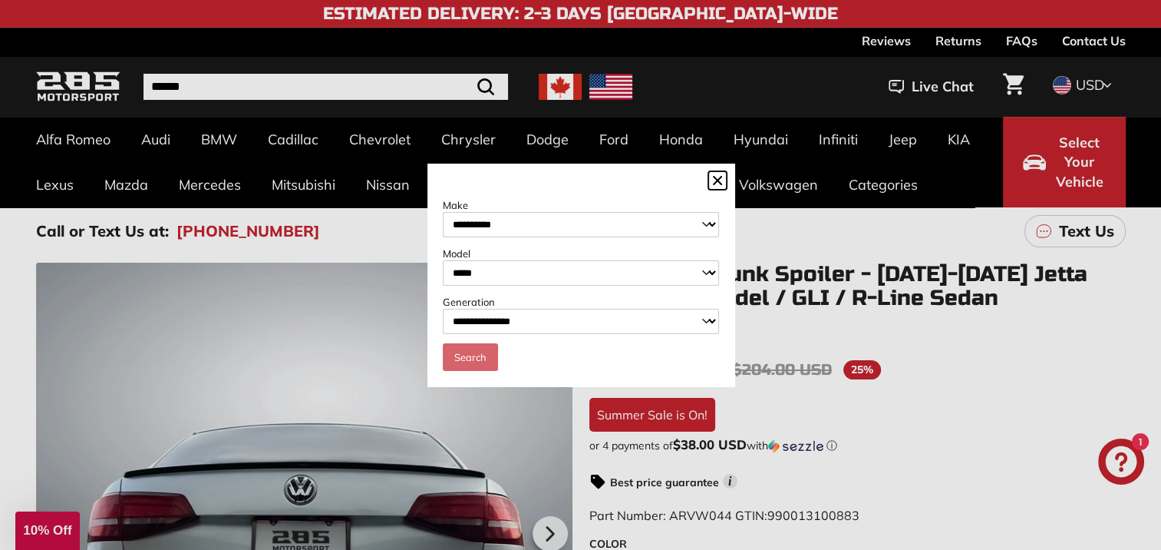
click at [443, 309] on select "**********" at bounding box center [581, 321] width 276 height 25
